Goal: Task Accomplishment & Management: Use online tool/utility

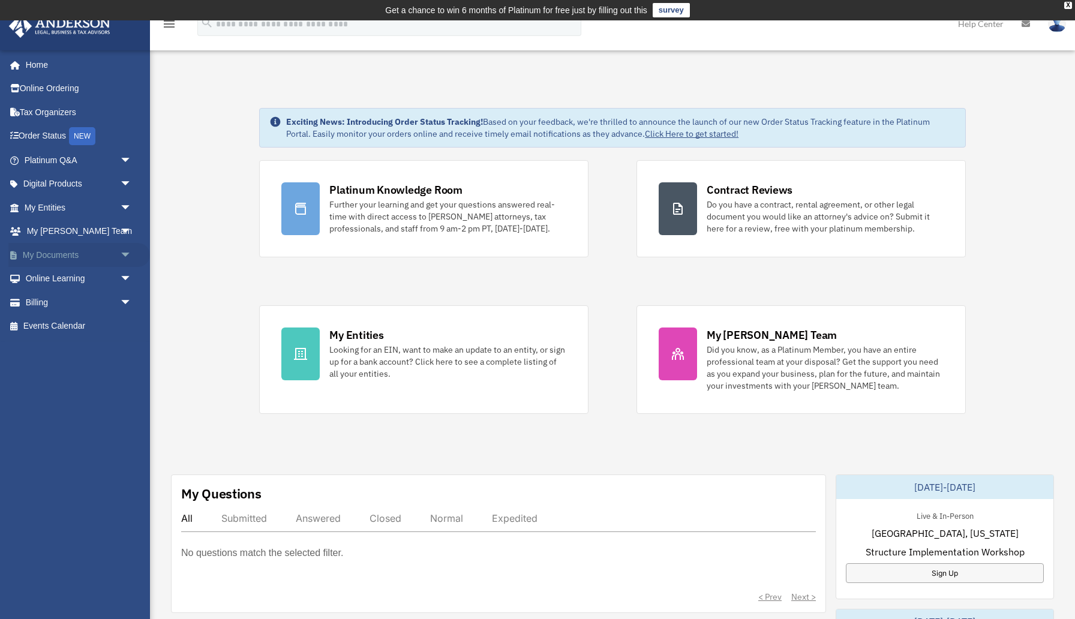
click at [130, 250] on span "arrow_drop_down" at bounding box center [132, 255] width 24 height 25
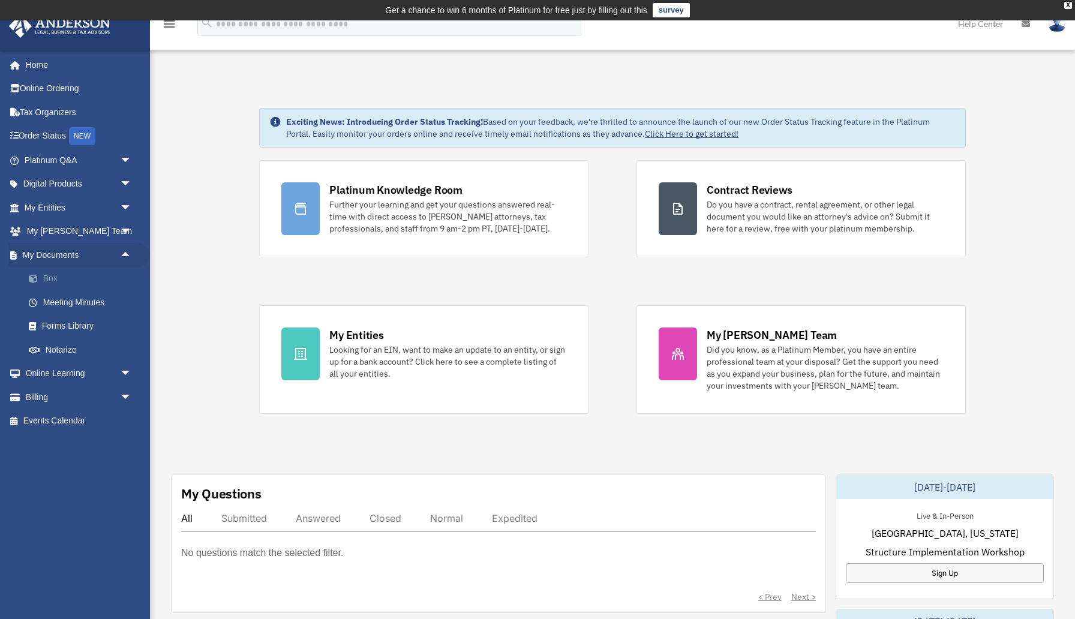
click at [58, 274] on link "Box" at bounding box center [83, 279] width 133 height 24
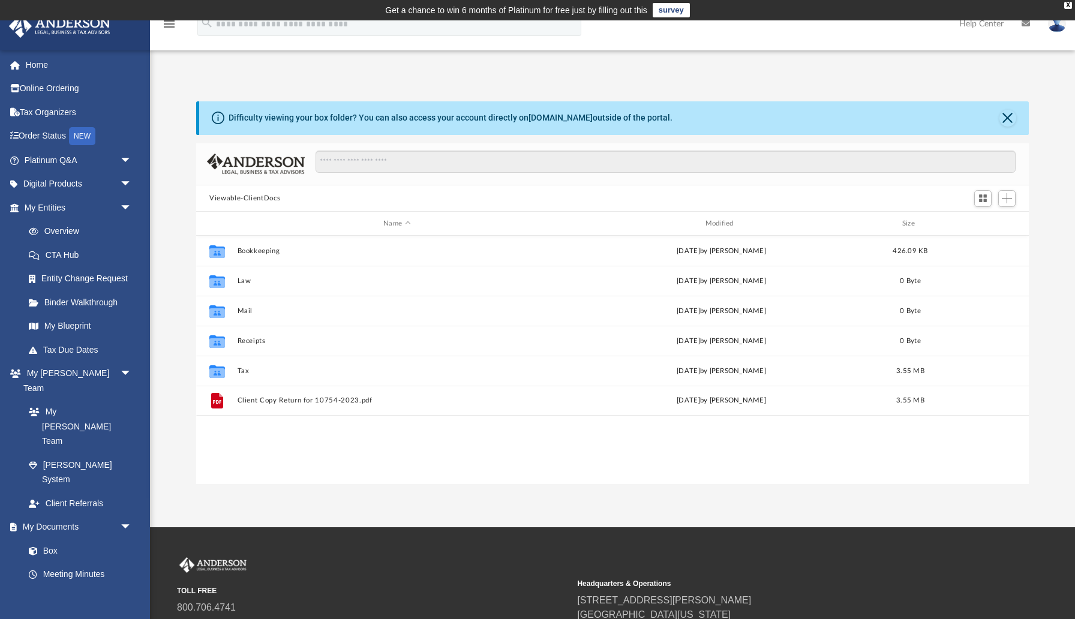
scroll to position [1, 1]
click at [1011, 114] on button "Close" at bounding box center [1007, 118] width 17 height 17
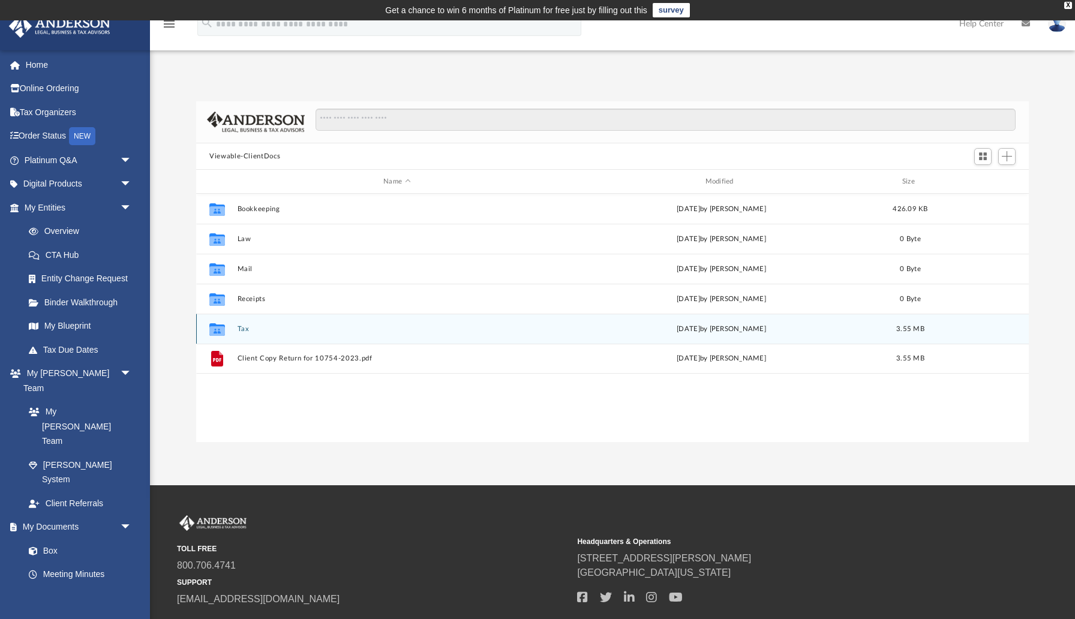
click at [584, 321] on div "Collaborated Folder Tax [DATE] by [PERSON_NAME] 3.55 MB" at bounding box center [612, 329] width 833 height 30
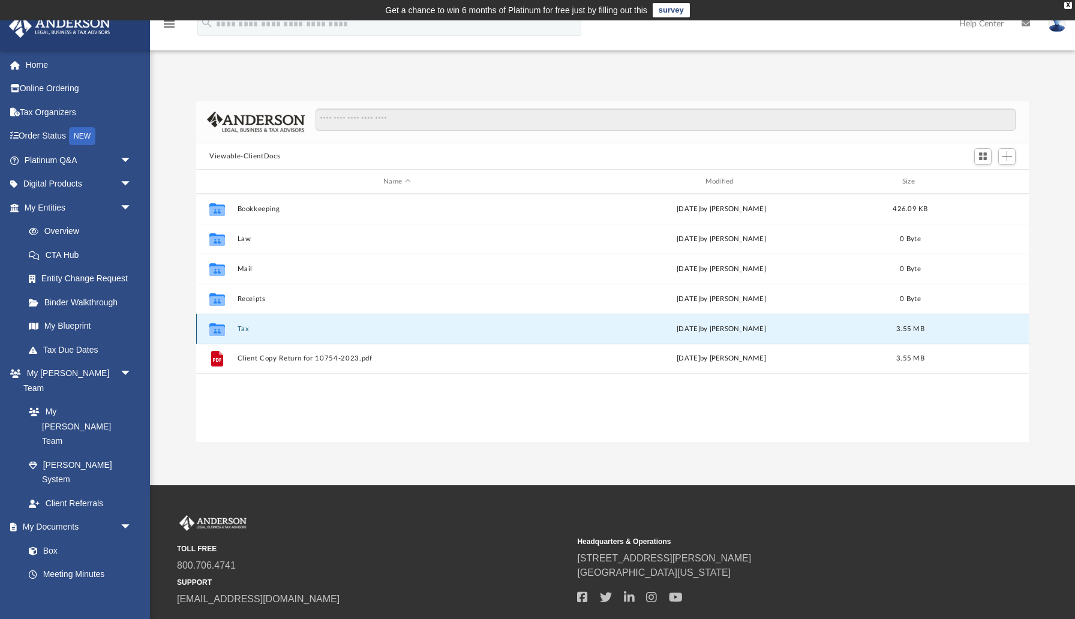
click at [221, 327] on icon "grid" at bounding box center [217, 331] width 16 height 10
click at [312, 326] on button "Tax" at bounding box center [397, 329] width 319 height 8
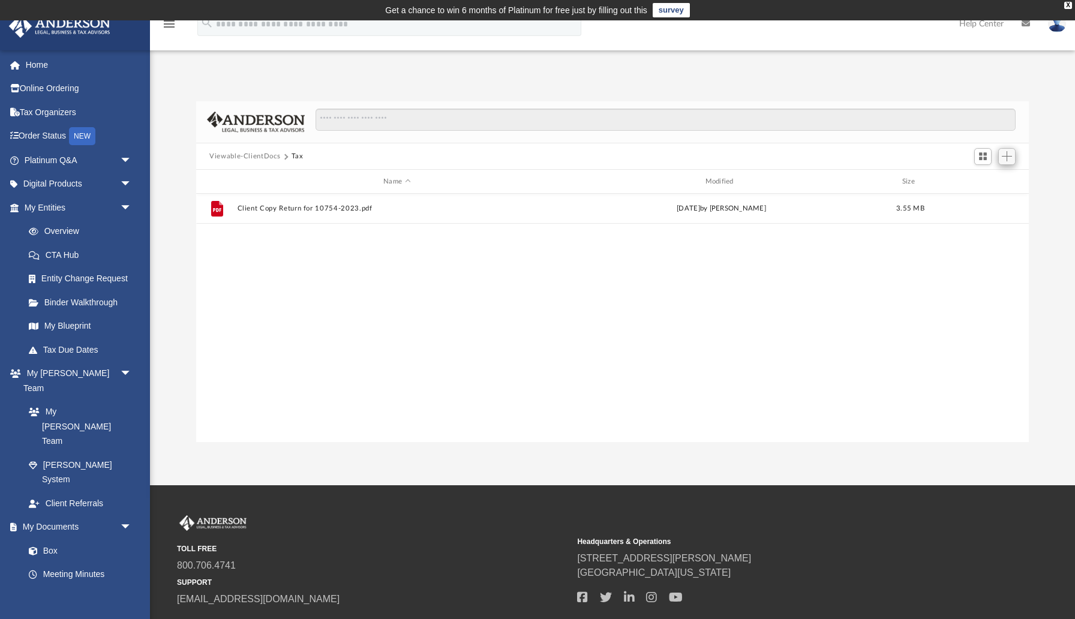
click at [1010, 157] on span "Add" at bounding box center [1007, 156] width 10 height 10
click at [984, 180] on li "Upload" at bounding box center [990, 180] width 38 height 13
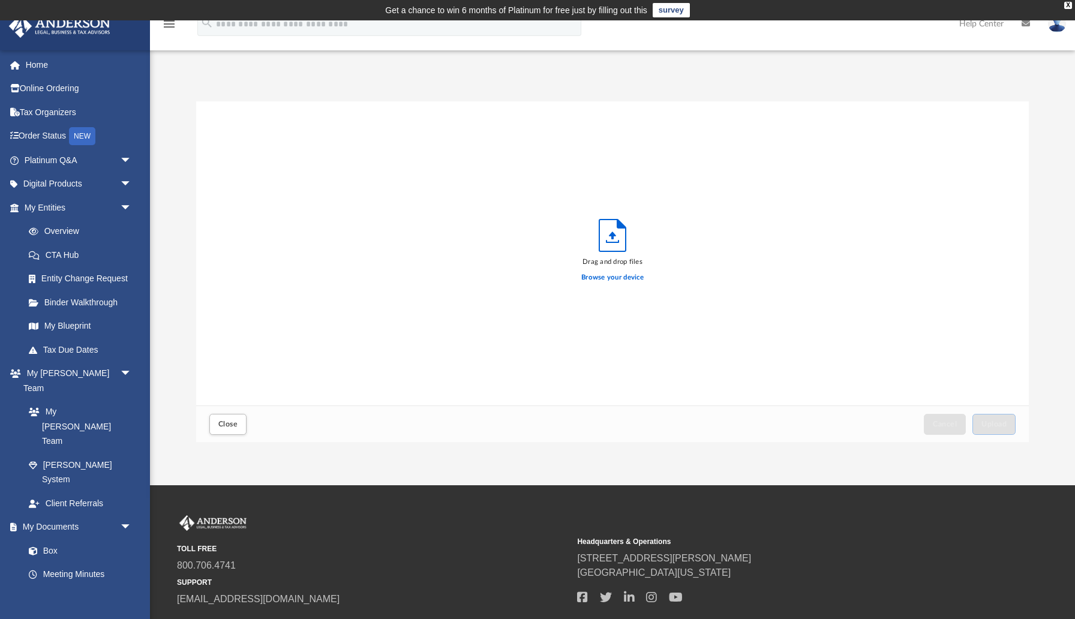
scroll to position [304, 833]
click at [608, 275] on label "Browse your device" at bounding box center [612, 277] width 62 height 11
click at [0, 0] on input "Browse your device" at bounding box center [0, 0] width 0 height 0
click at [1004, 424] on span "Upload" at bounding box center [993, 424] width 25 height 7
click at [1069, 7] on div "X" at bounding box center [1068, 5] width 8 height 7
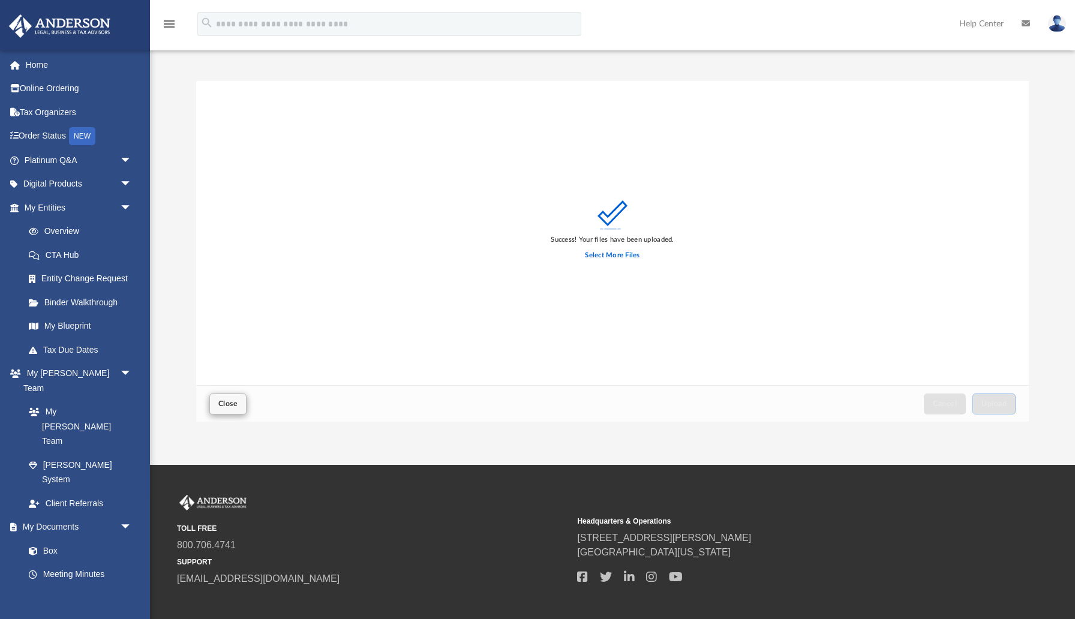
click at [217, 401] on button "Close" at bounding box center [227, 404] width 37 height 21
